Goal: Transaction & Acquisition: Book appointment/travel/reservation

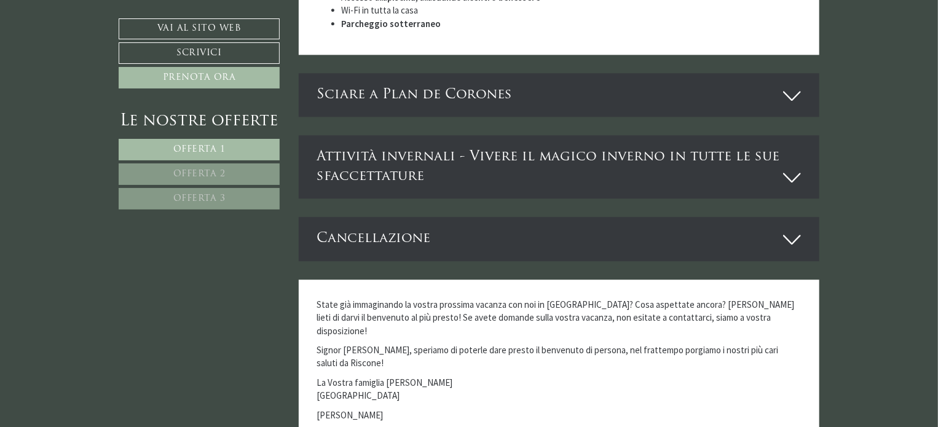
scroll to position [3751, 0]
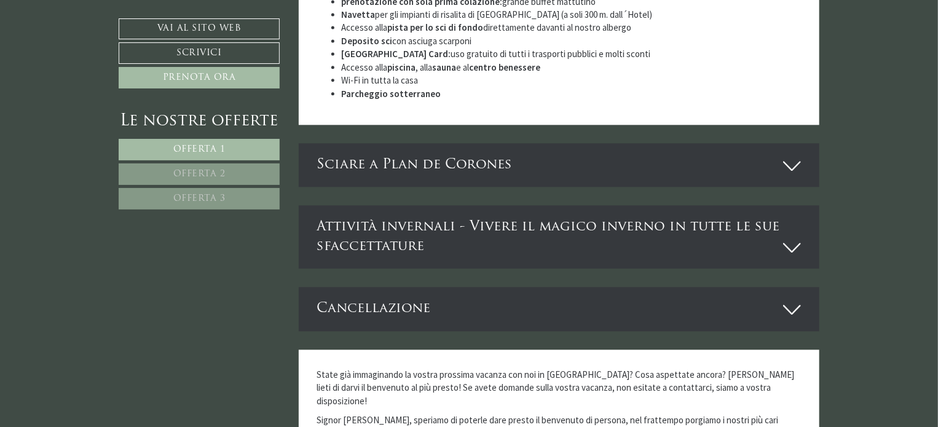
click at [743, 143] on div "Sciare a Plan de Corones" at bounding box center [559, 165] width 521 height 44
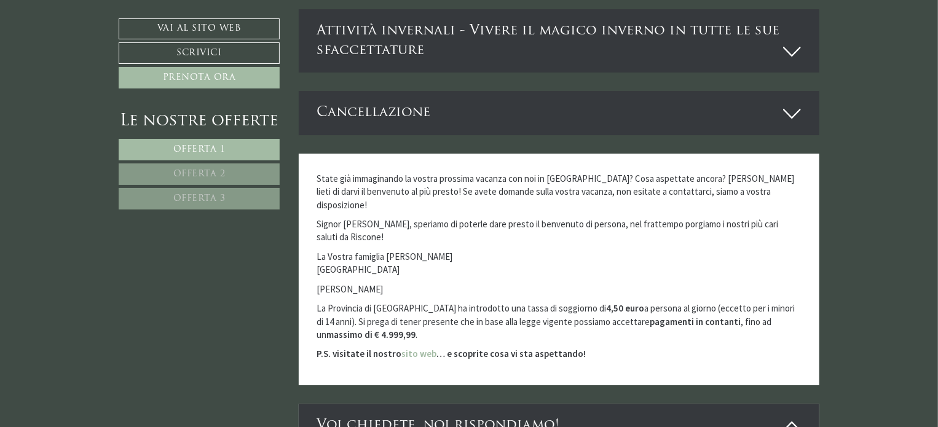
scroll to position [4304, 0]
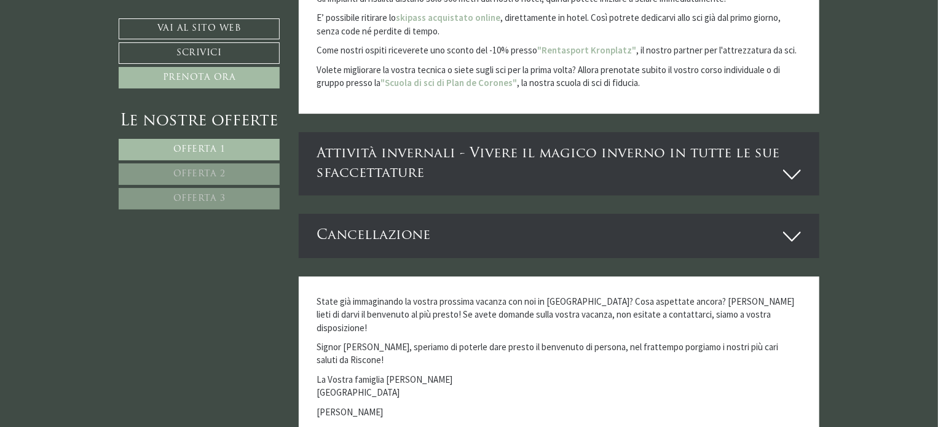
click at [773, 132] on div "Attività invernali - Vivere il magico inverno in tutte le sue sfaccettature" at bounding box center [559, 163] width 521 height 63
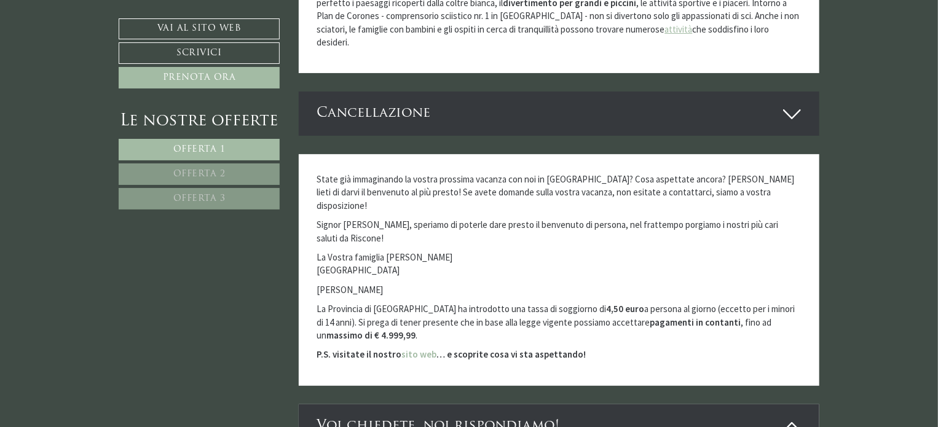
scroll to position [4734, 0]
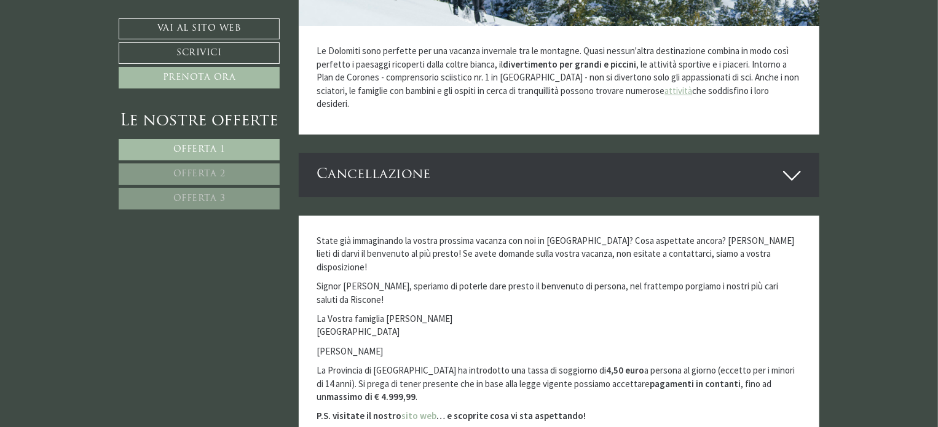
click at [226, 175] on link "Offerta 2" at bounding box center [199, 175] width 161 height 22
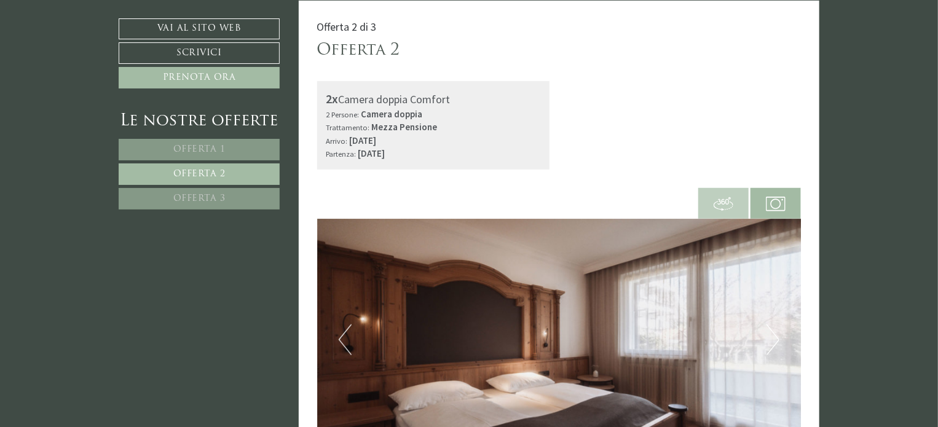
click at [215, 149] on span "Offerta 1" at bounding box center [199, 149] width 52 height 9
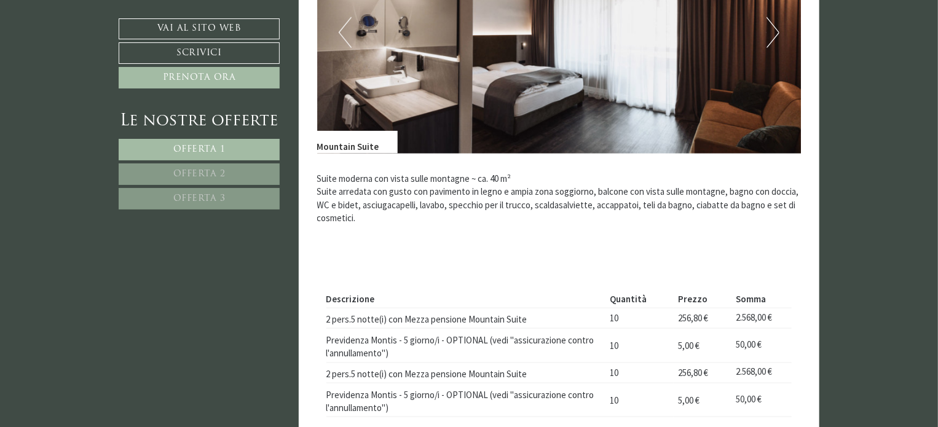
scroll to position [568, 0]
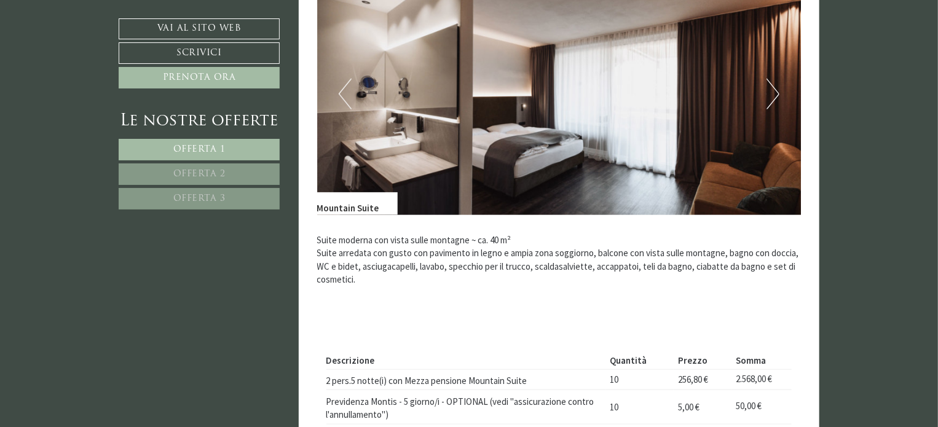
click at [219, 176] on span "Offerta 2" at bounding box center [199, 174] width 52 height 9
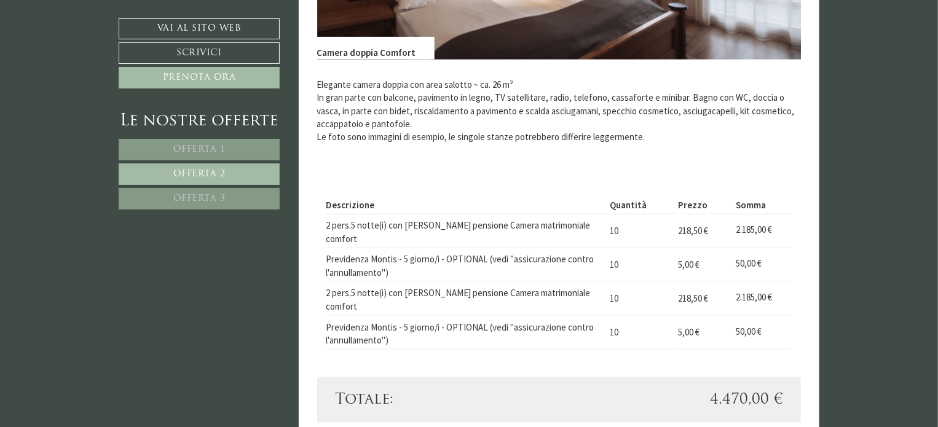
scroll to position [753, 0]
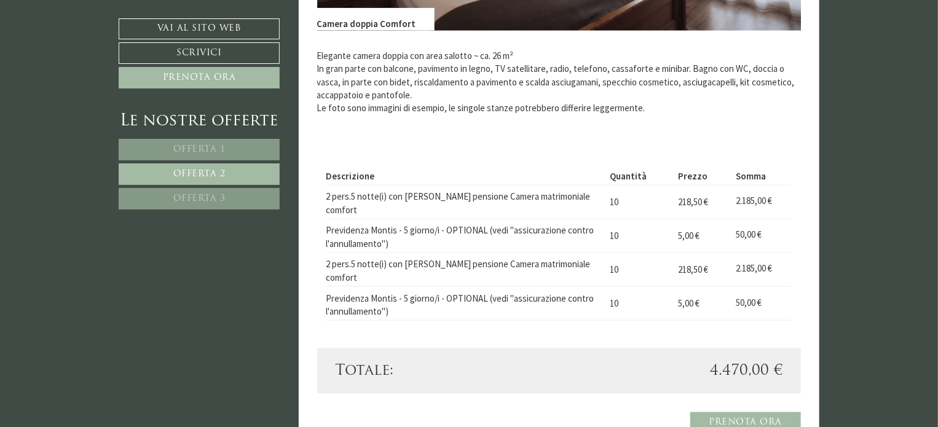
click at [210, 194] on span "Offerta 3" at bounding box center [199, 198] width 52 height 9
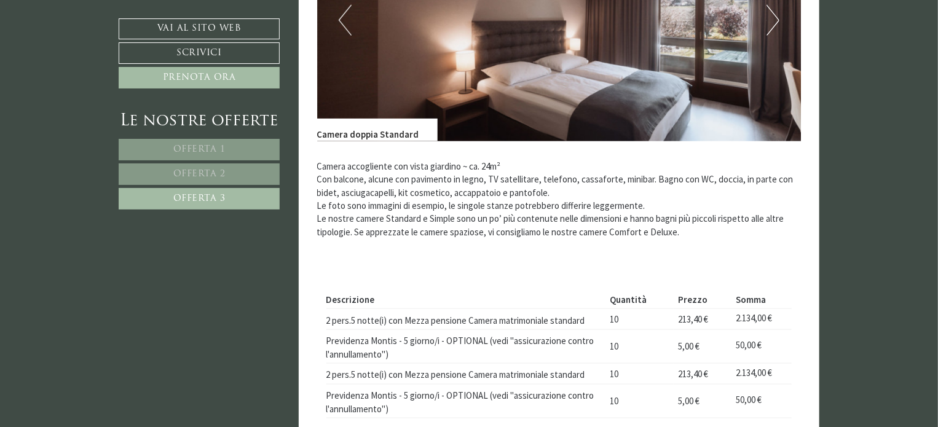
scroll to position [691, 0]
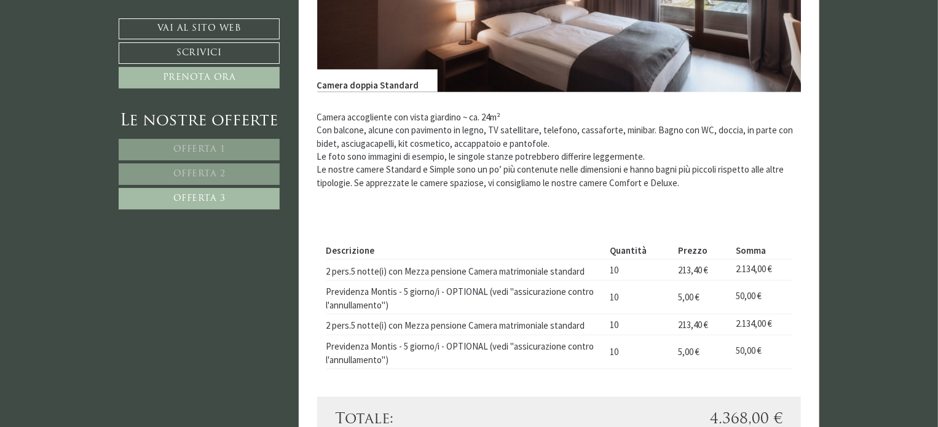
drag, startPoint x: 226, startPoint y: 174, endPoint x: 251, endPoint y: 174, distance: 25.2
click at [228, 174] on link "Offerta 2" at bounding box center [199, 175] width 161 height 22
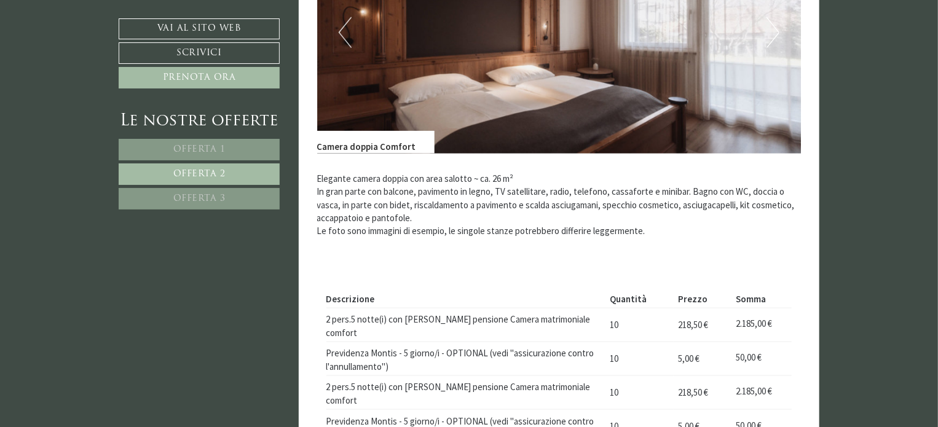
scroll to position [568, 0]
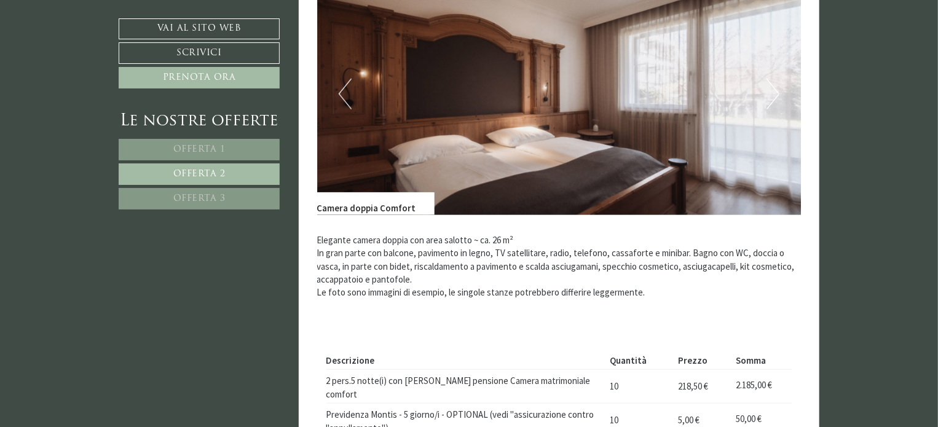
click at [225, 195] on link "Offerta 3" at bounding box center [199, 199] width 161 height 22
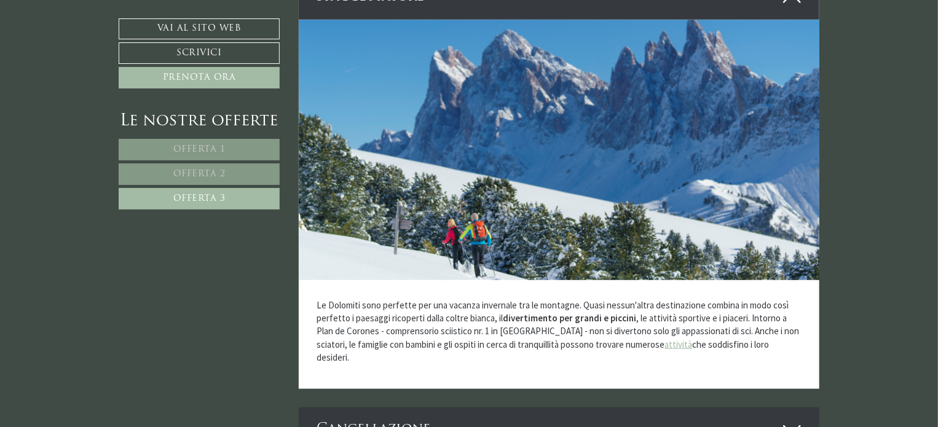
scroll to position [2828, 0]
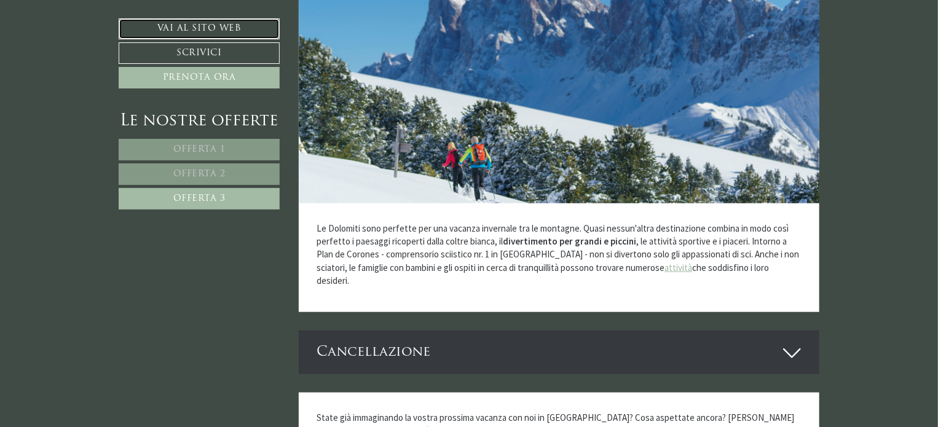
click at [229, 30] on link "Vai al sito web" at bounding box center [199, 28] width 161 height 21
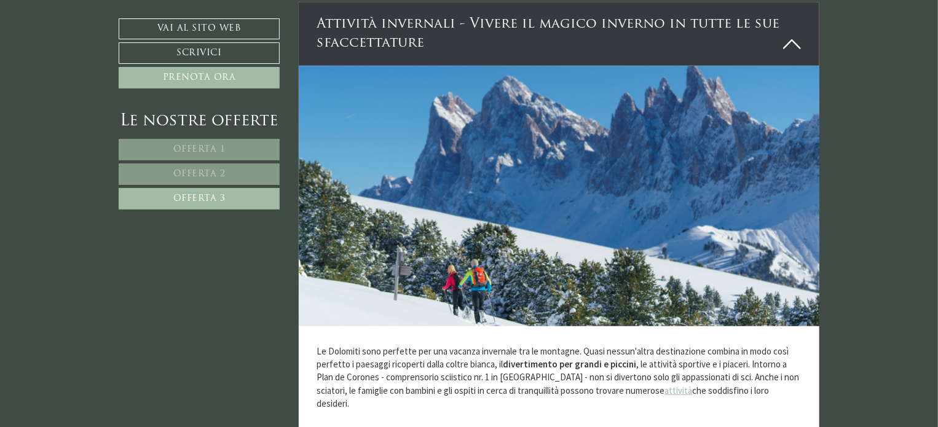
click at [231, 191] on link "Offerta 3" at bounding box center [199, 199] width 161 height 22
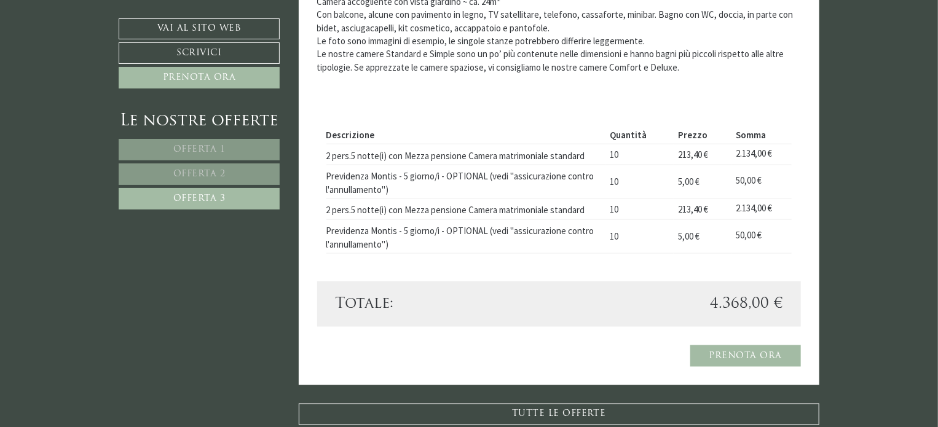
scroll to position [814, 0]
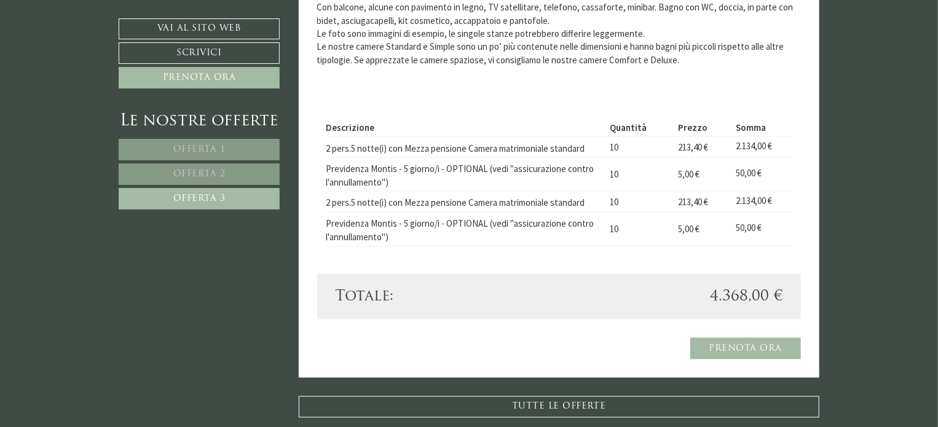
click at [230, 197] on link "Offerta 3" at bounding box center [199, 199] width 161 height 22
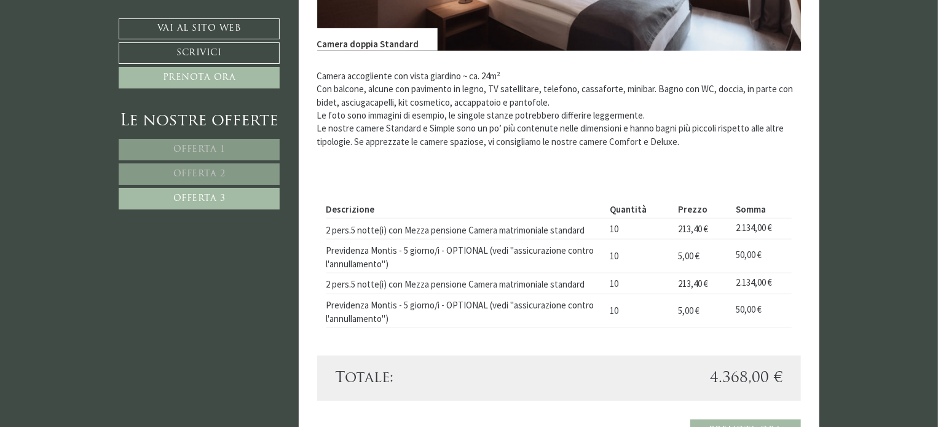
scroll to position [753, 0]
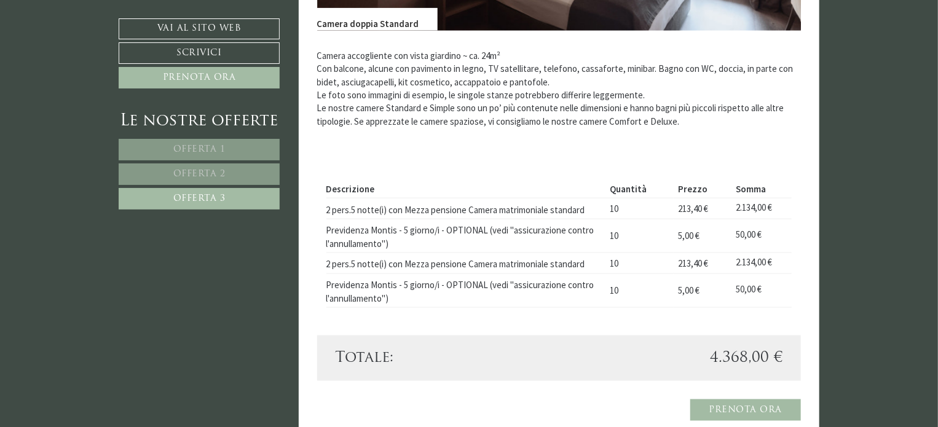
click at [212, 170] on span "Offerta 2" at bounding box center [199, 174] width 52 height 9
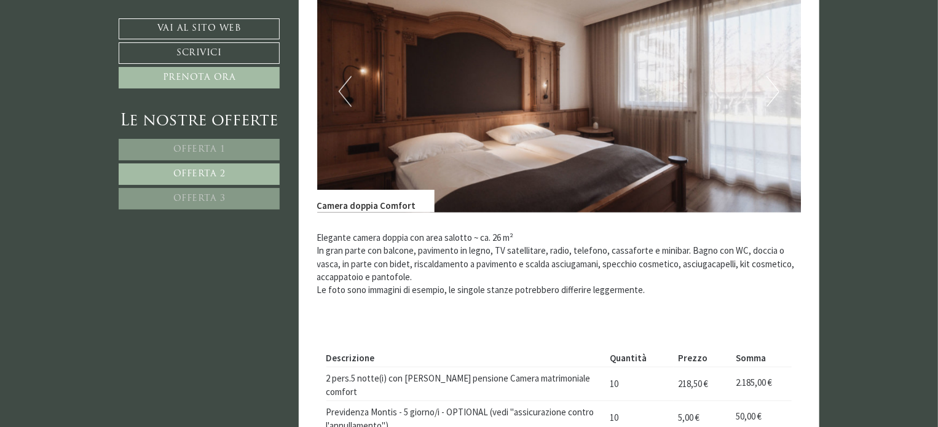
scroll to position [568, 0]
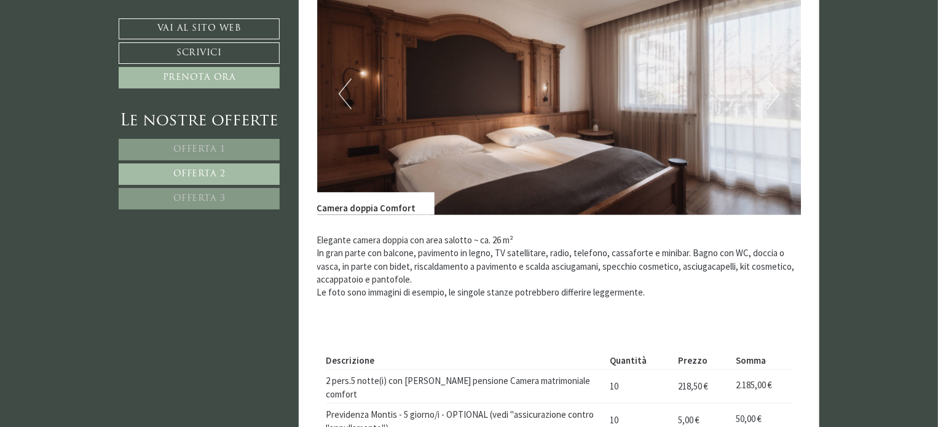
click at [235, 196] on link "Offerta 3" at bounding box center [199, 199] width 161 height 22
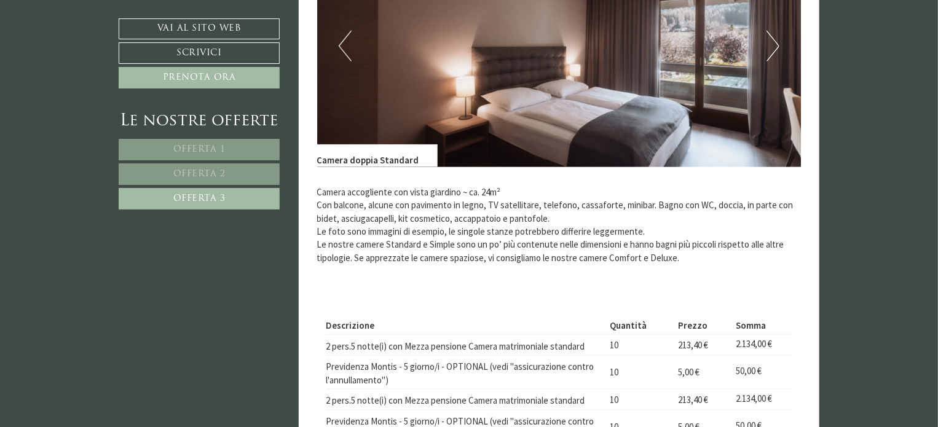
scroll to position [691, 0]
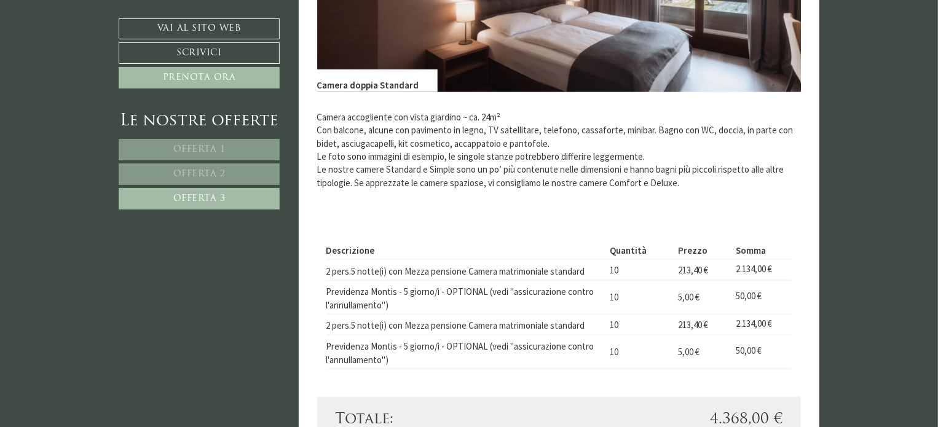
click at [205, 171] on span "Offerta 2" at bounding box center [199, 174] width 52 height 9
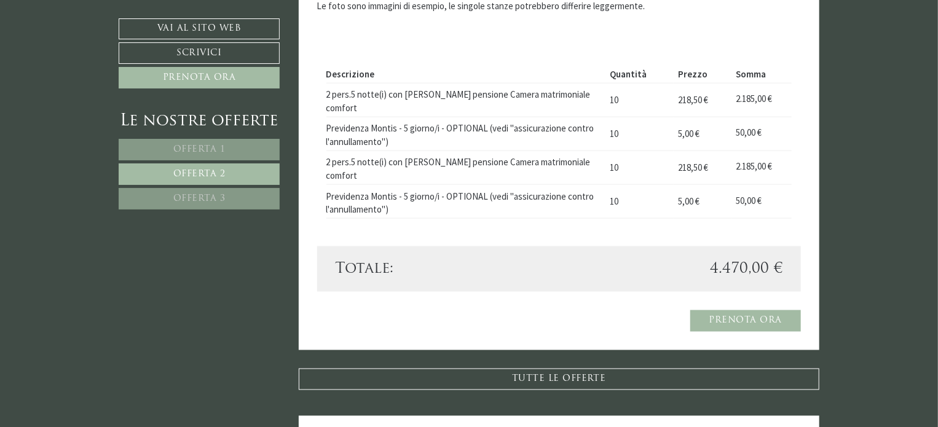
scroll to position [876, 0]
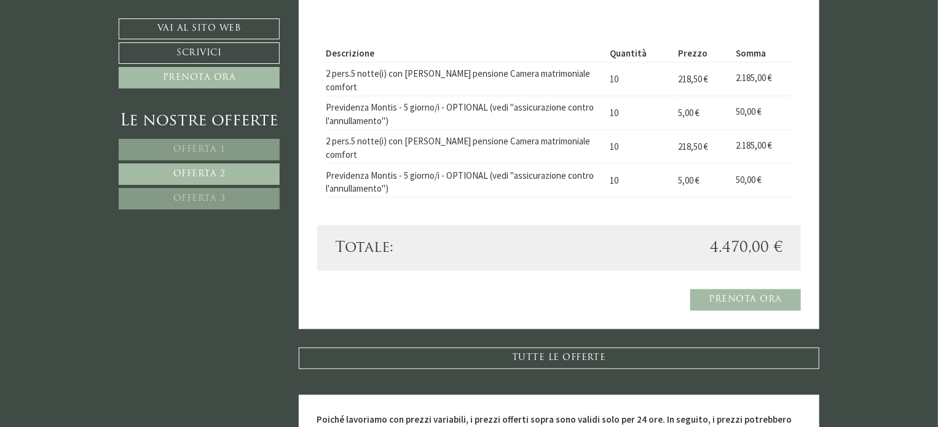
click at [226, 175] on link "Offerta 2" at bounding box center [199, 175] width 161 height 22
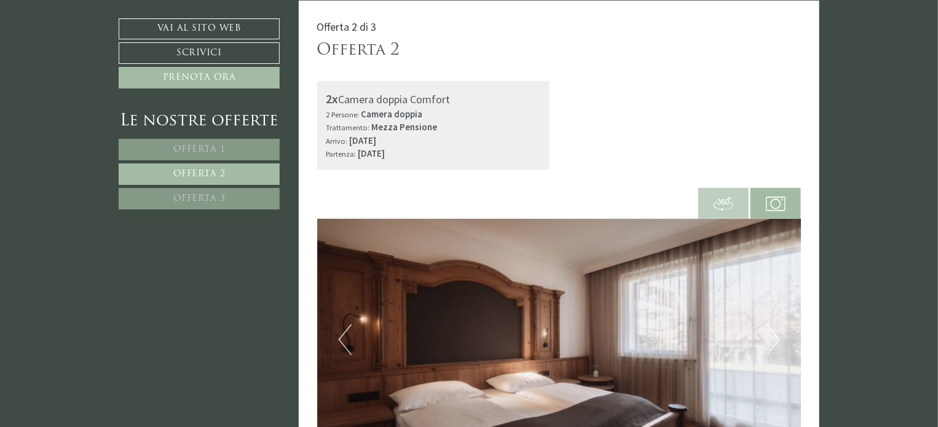
click at [241, 178] on link "Offerta 2" at bounding box center [199, 175] width 161 height 22
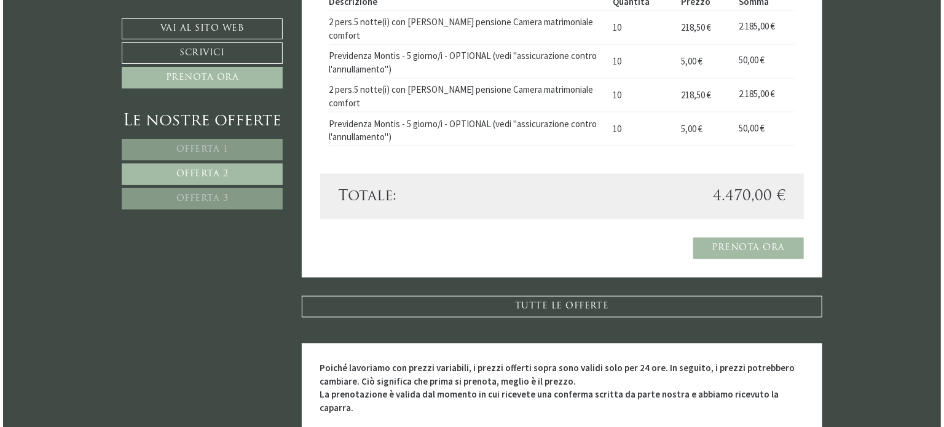
scroll to position [937, 0]
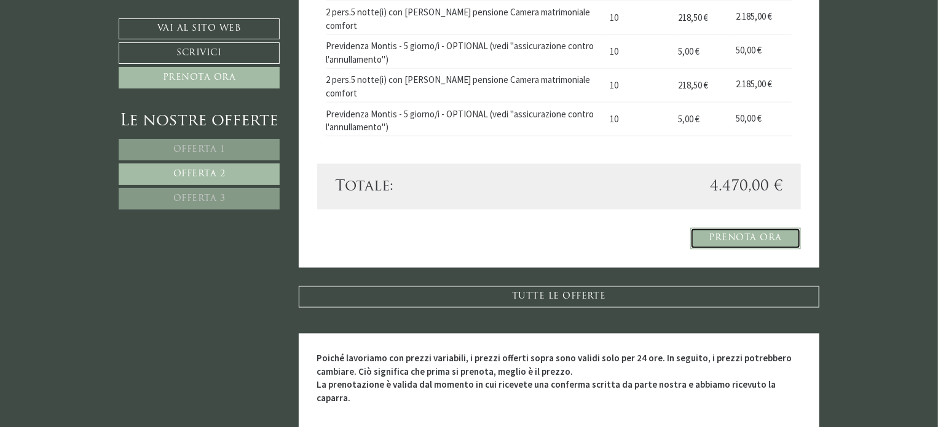
click at [741, 228] on link "Prenota ora" at bounding box center [745, 239] width 111 height 22
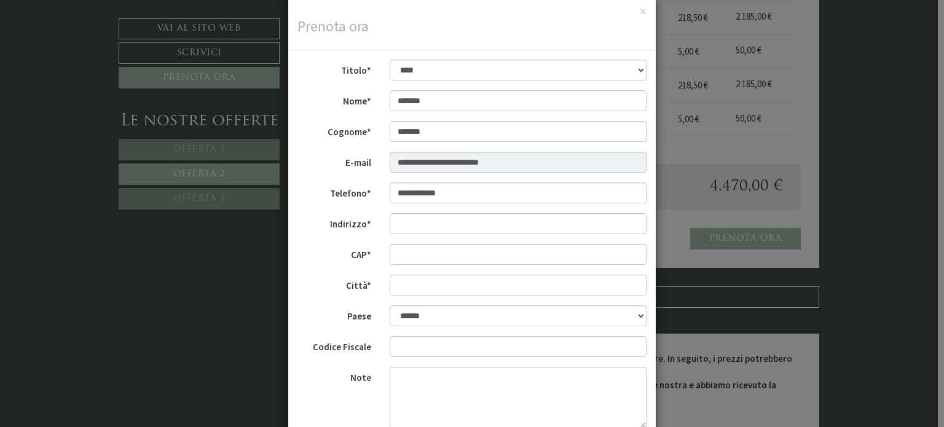
scroll to position [61, 0]
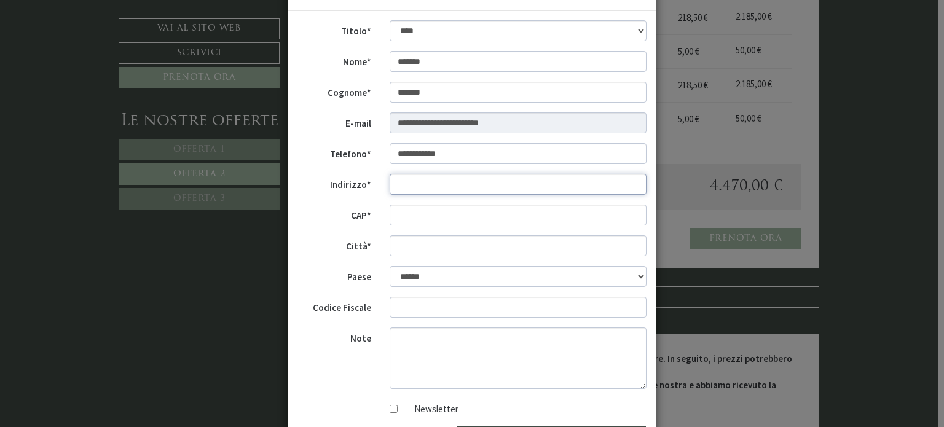
click at [464, 186] on input "Indirizzo*" at bounding box center [519, 184] width 258 height 21
type input "**********"
type input "*****"
type input "*******"
click at [414, 312] on input "Codice Fiscale" at bounding box center [519, 307] width 258 height 21
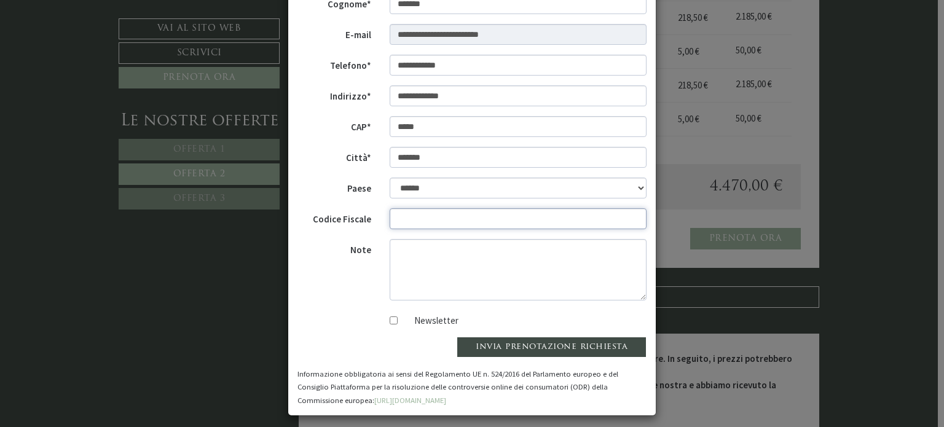
scroll to position [157, 0]
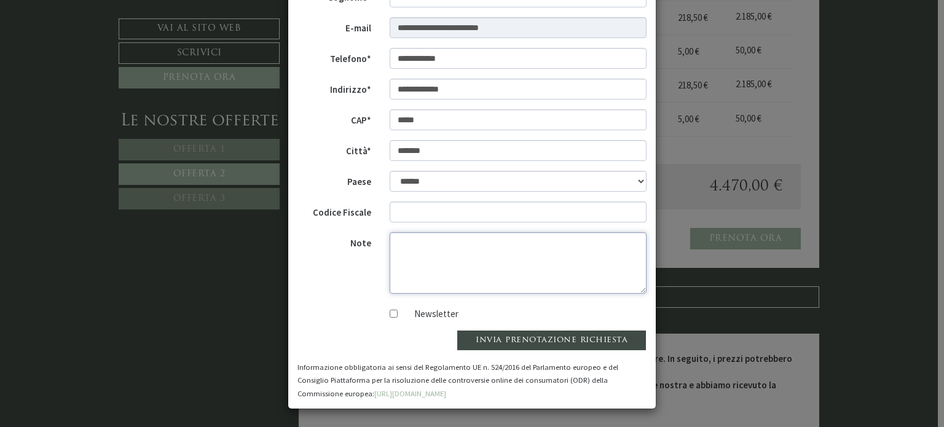
click at [413, 240] on textarea "Note" at bounding box center [519, 262] width 258 height 61
click at [521, 243] on textarea "**********" at bounding box center [519, 262] width 258 height 61
type textarea "**********"
click at [548, 339] on button "invia prenotazione richiesta" at bounding box center [552, 340] width 190 height 21
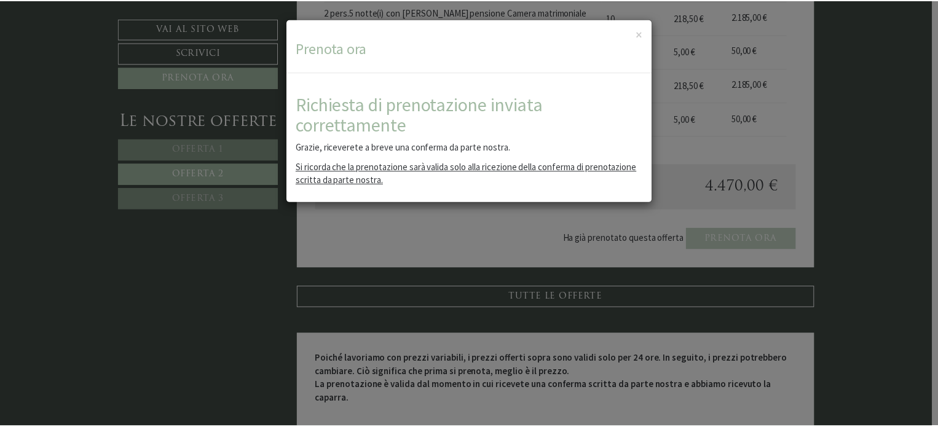
scroll to position [0, 0]
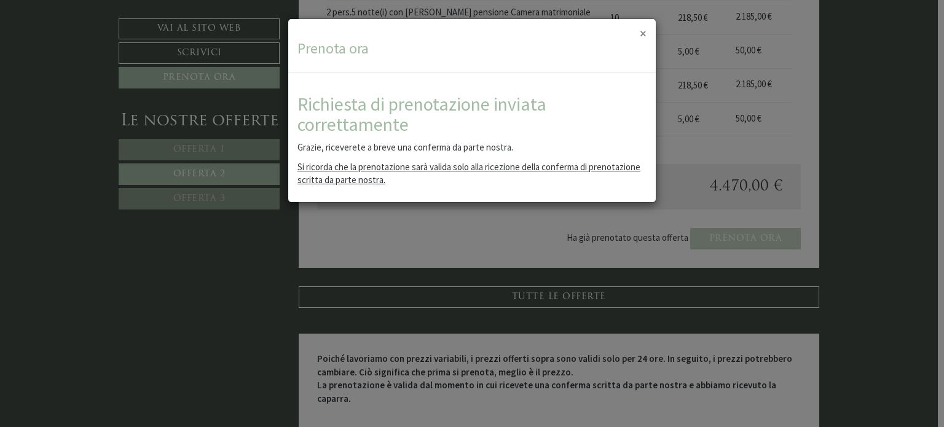
click at [640, 34] on button "×" at bounding box center [643, 33] width 7 height 13
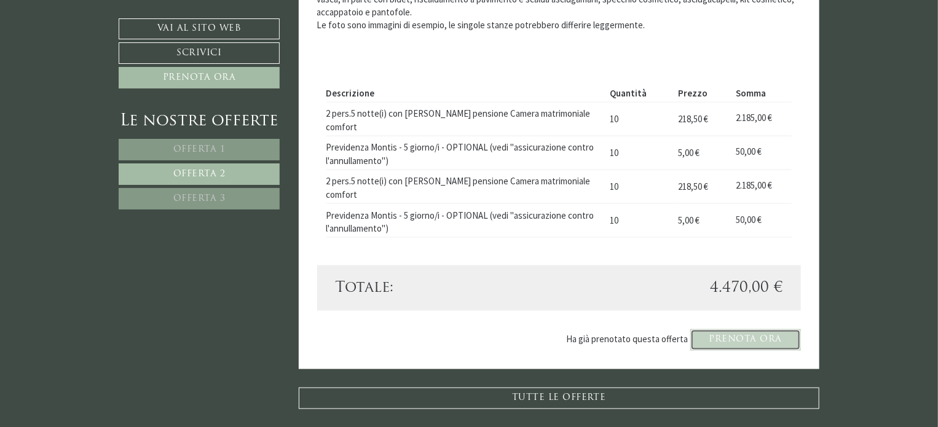
scroll to position [814, 0]
